Goal: Task Accomplishment & Management: Use online tool/utility

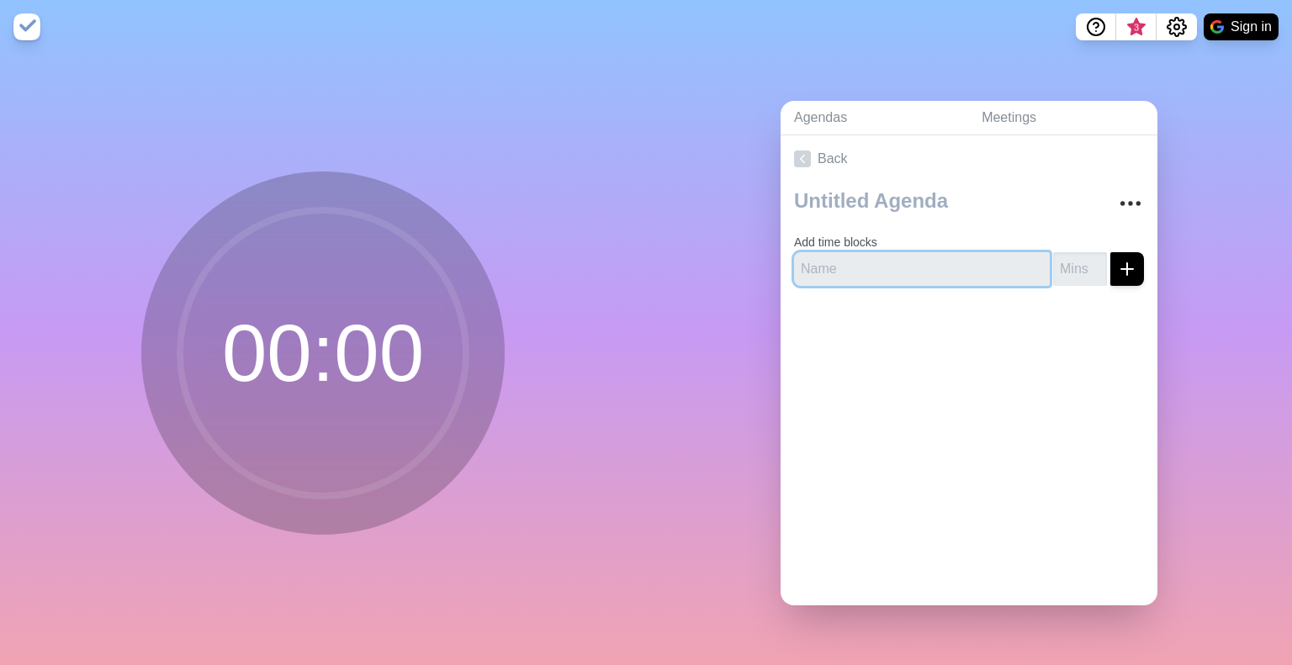
click at [828, 257] on input "text" at bounding box center [922, 269] width 256 height 34
click at [878, 483] on div "Back Add time blocks" at bounding box center [968, 370] width 377 height 470
click at [1113, 197] on button "More" at bounding box center [1130, 204] width 34 height 34
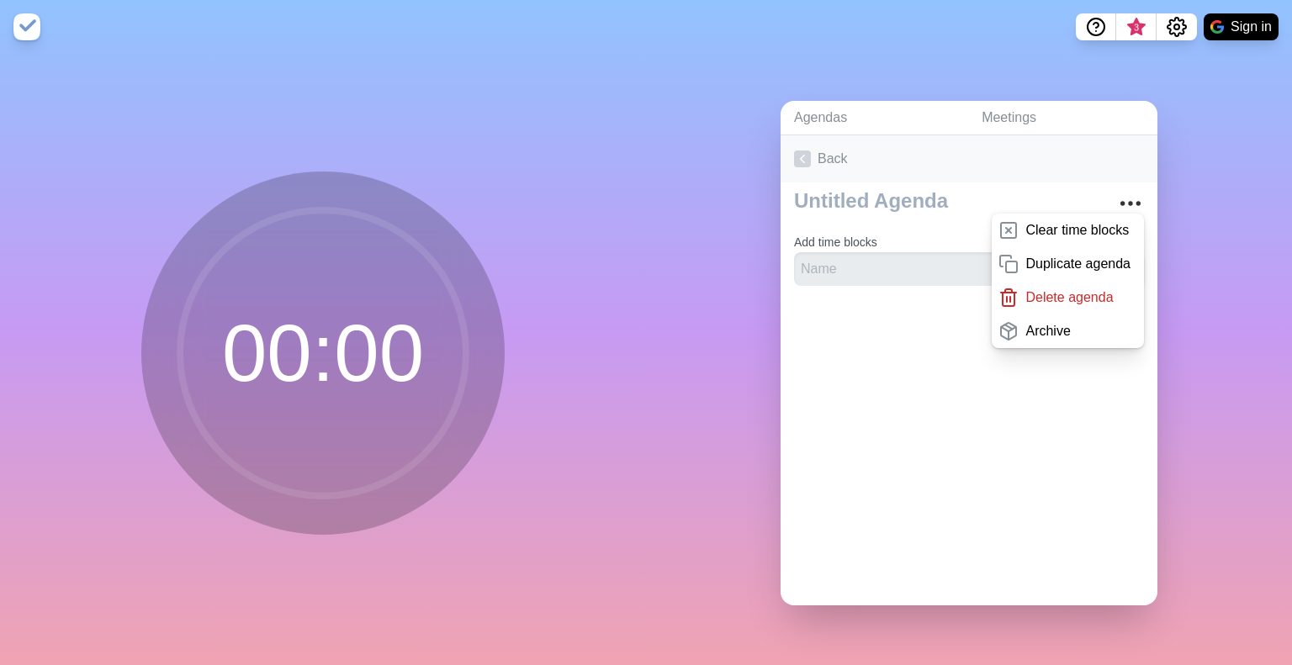
click at [1097, 161] on link "Back" at bounding box center [968, 158] width 377 height 47
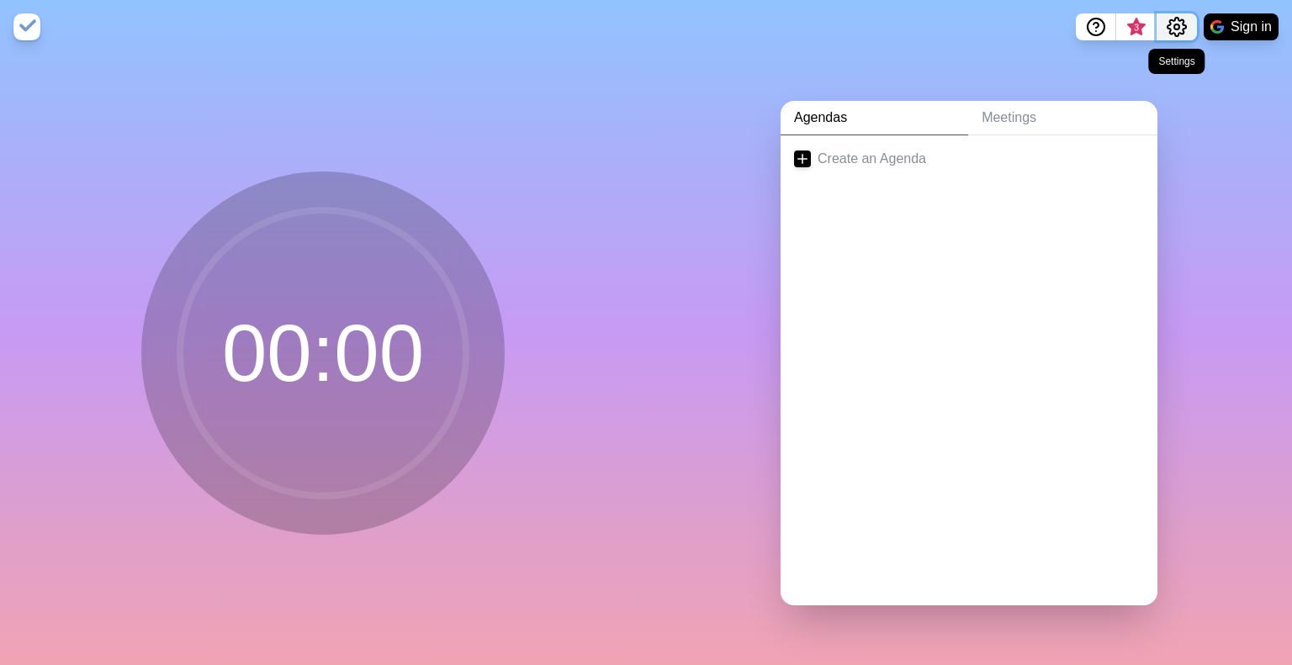
click at [1177, 22] on icon "Settings" at bounding box center [1176, 27] width 20 height 20
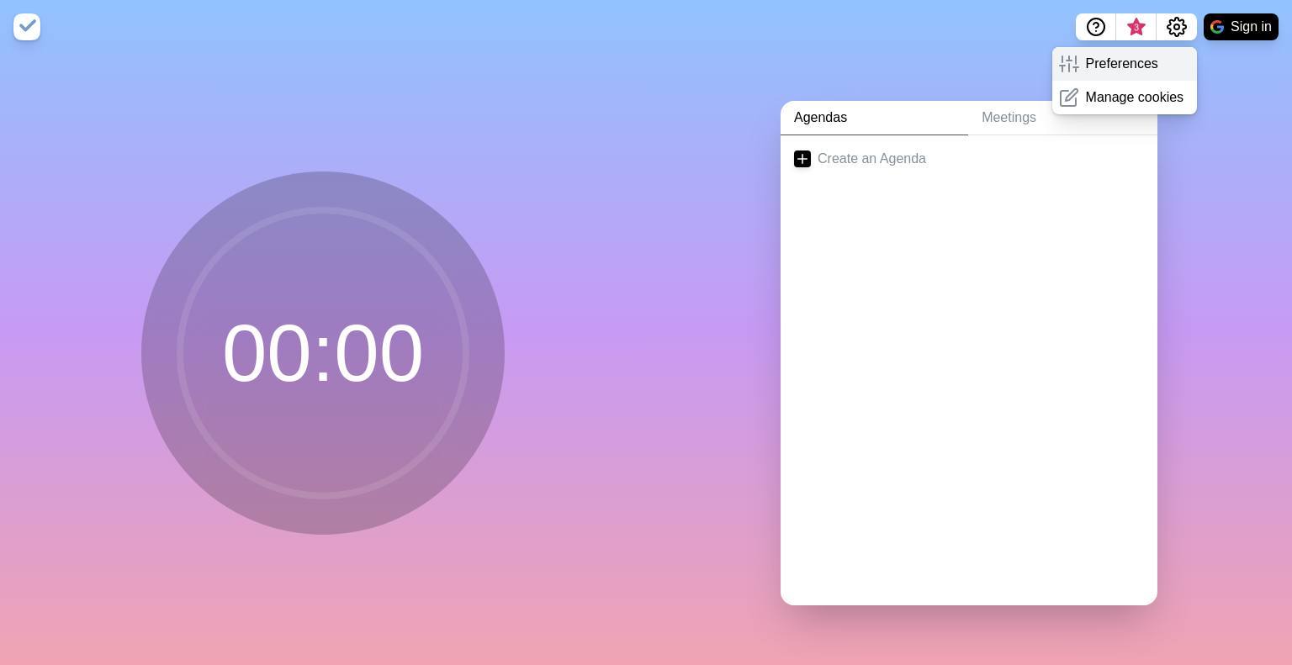
click at [1140, 54] on p "Preferences" at bounding box center [1122, 64] width 72 height 20
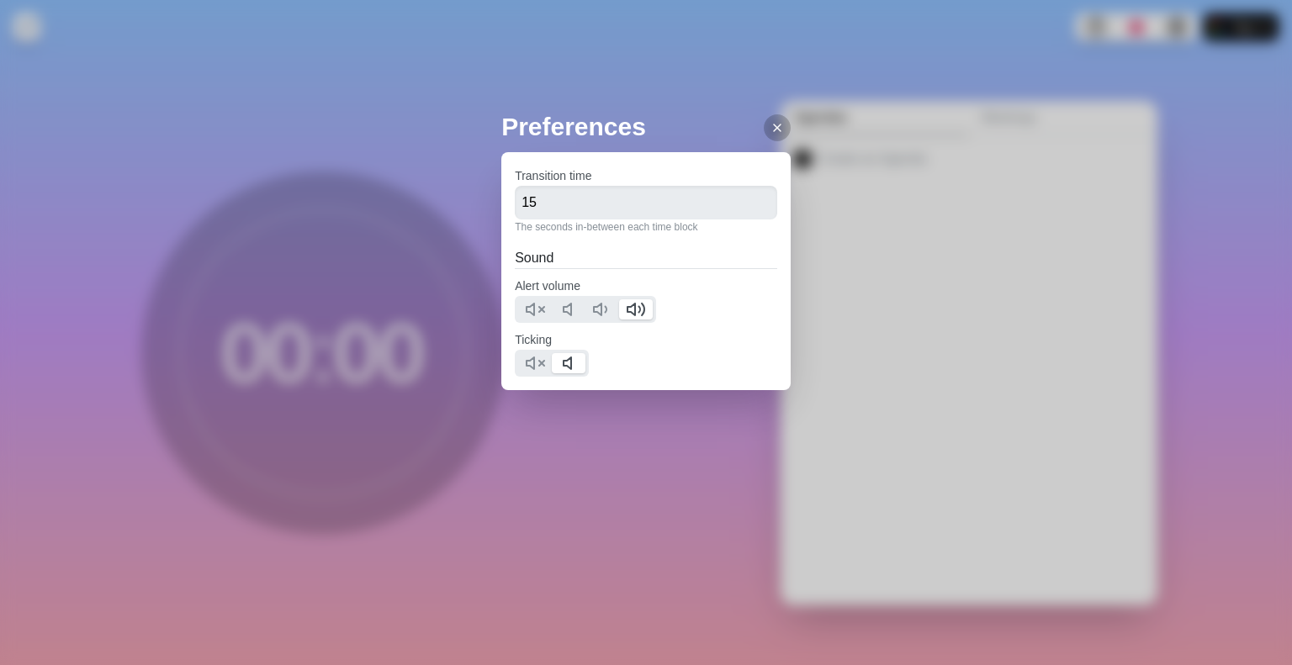
click at [761, 95] on div "Preferences Transition time 15 The seconds in-between each time block Sound Ale…" at bounding box center [646, 332] width 1292 height 665
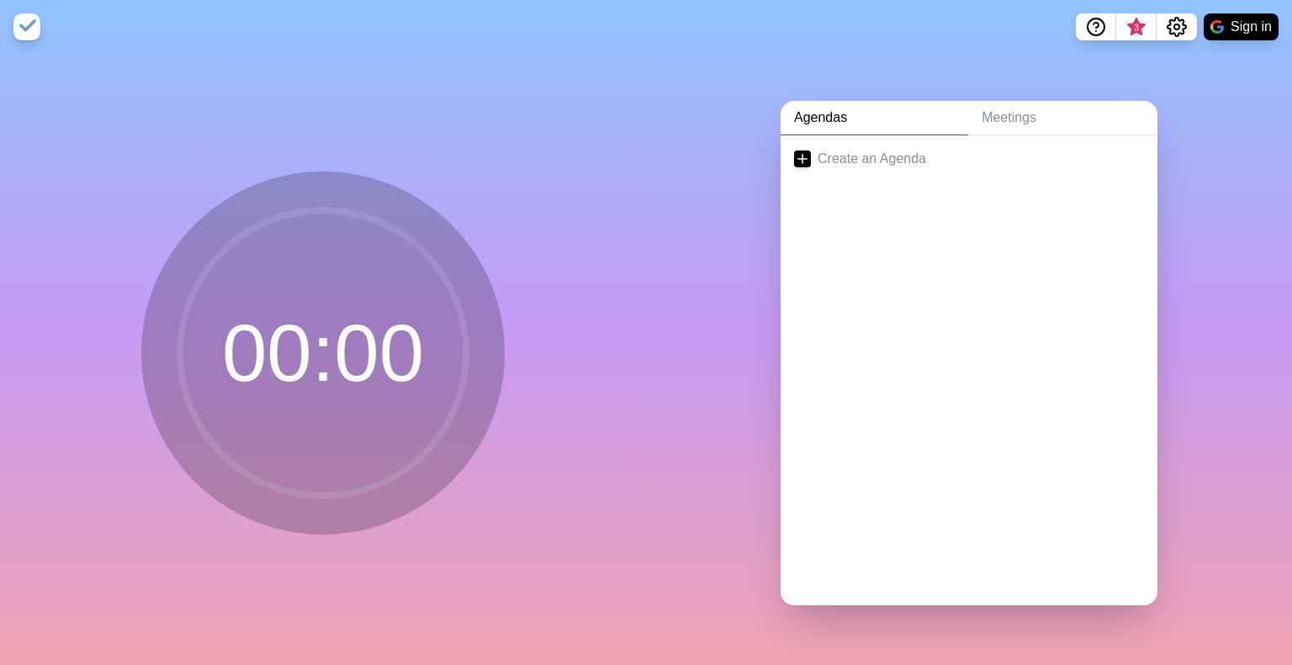
click at [353, 325] on circle at bounding box center [323, 353] width 286 height 286
click at [841, 147] on link "Create an Agenda" at bounding box center [968, 158] width 377 height 47
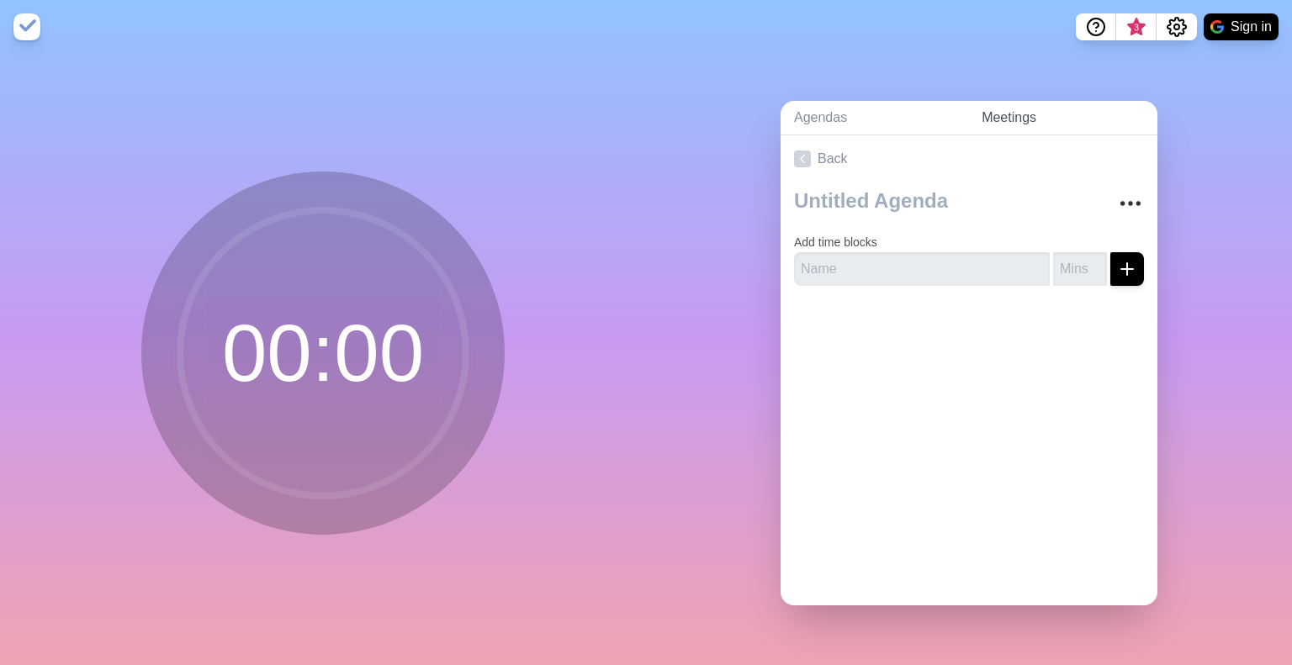
click at [976, 120] on link "Meetings" at bounding box center [1062, 118] width 189 height 34
click at [841, 252] on input "text" at bounding box center [922, 269] width 256 height 34
click at [977, 114] on link "Meetings" at bounding box center [1062, 118] width 189 height 34
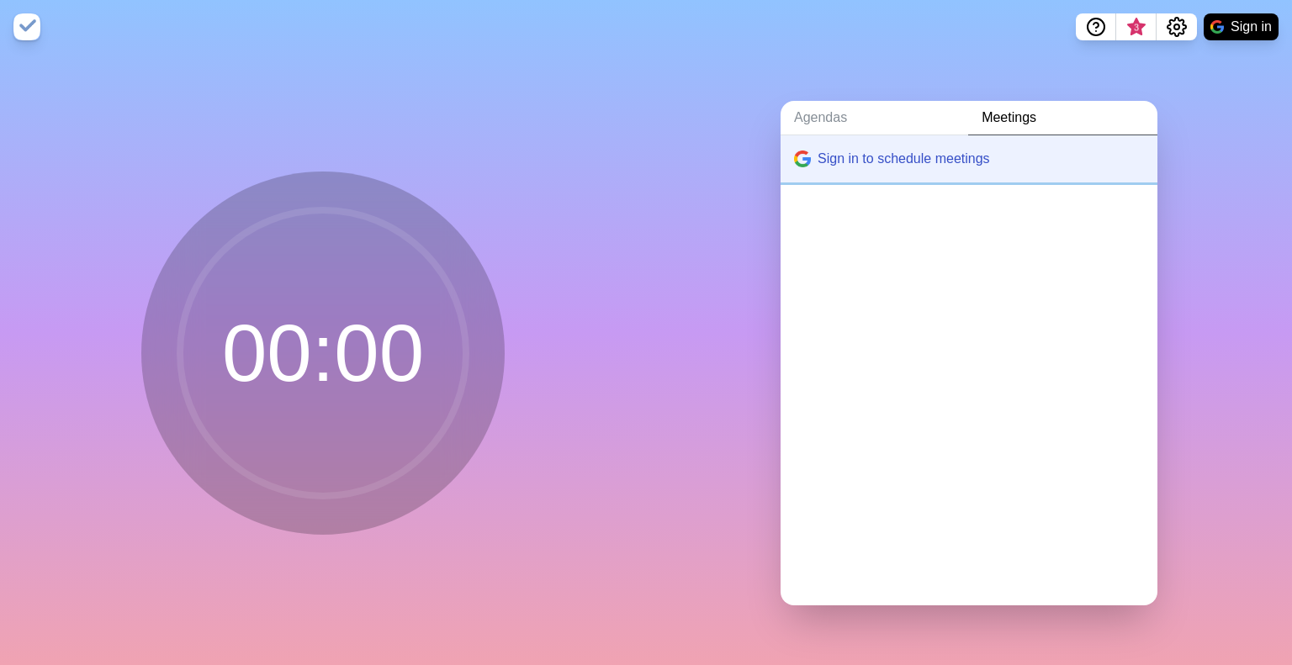
click at [960, 141] on button "Sign in to schedule meetings" at bounding box center [968, 158] width 377 height 47
